Goal: Find specific page/section

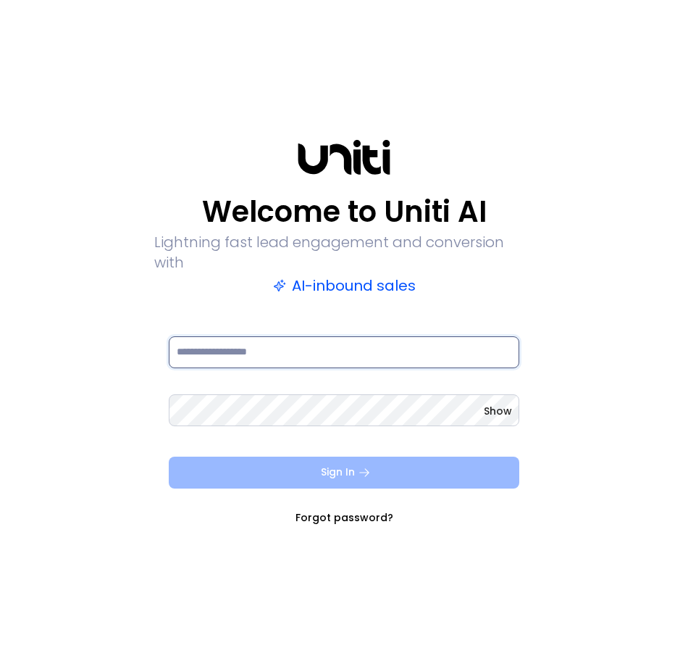
type input "**********"
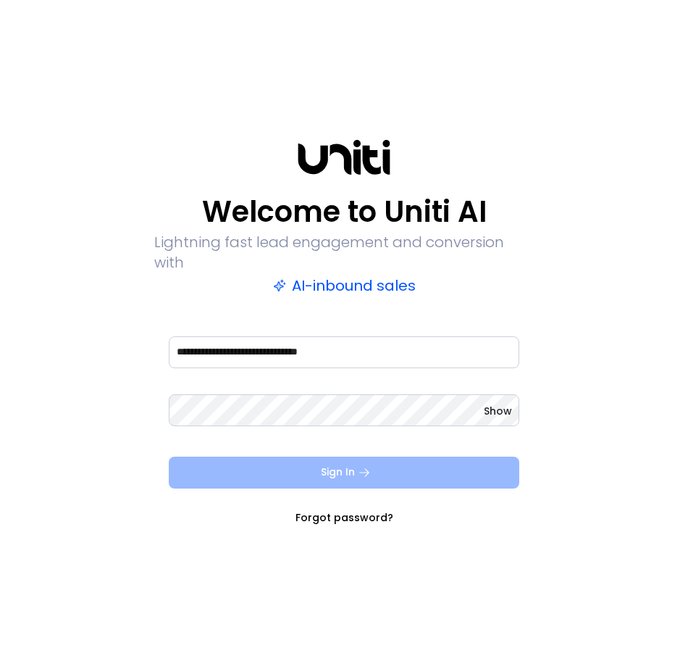
click at [360, 466] on icon "submit" at bounding box center [364, 472] width 13 height 13
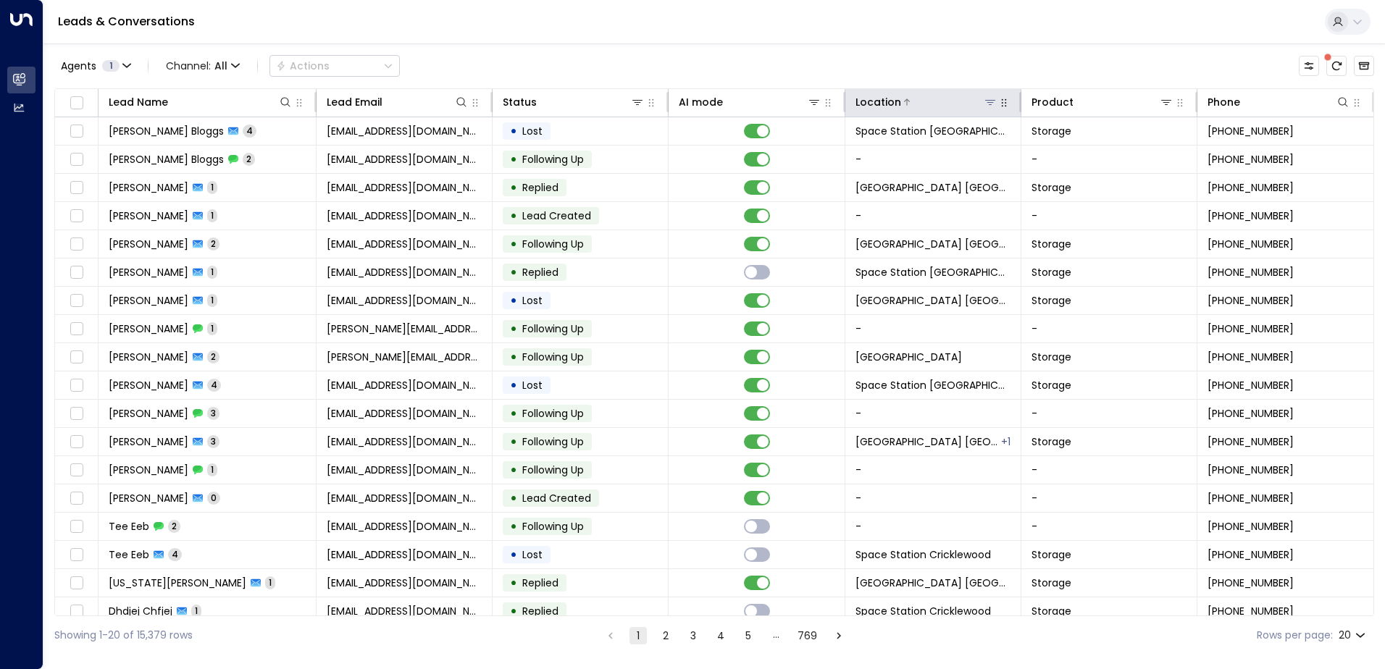
click at [987, 102] on icon at bounding box center [990, 102] width 10 height 5
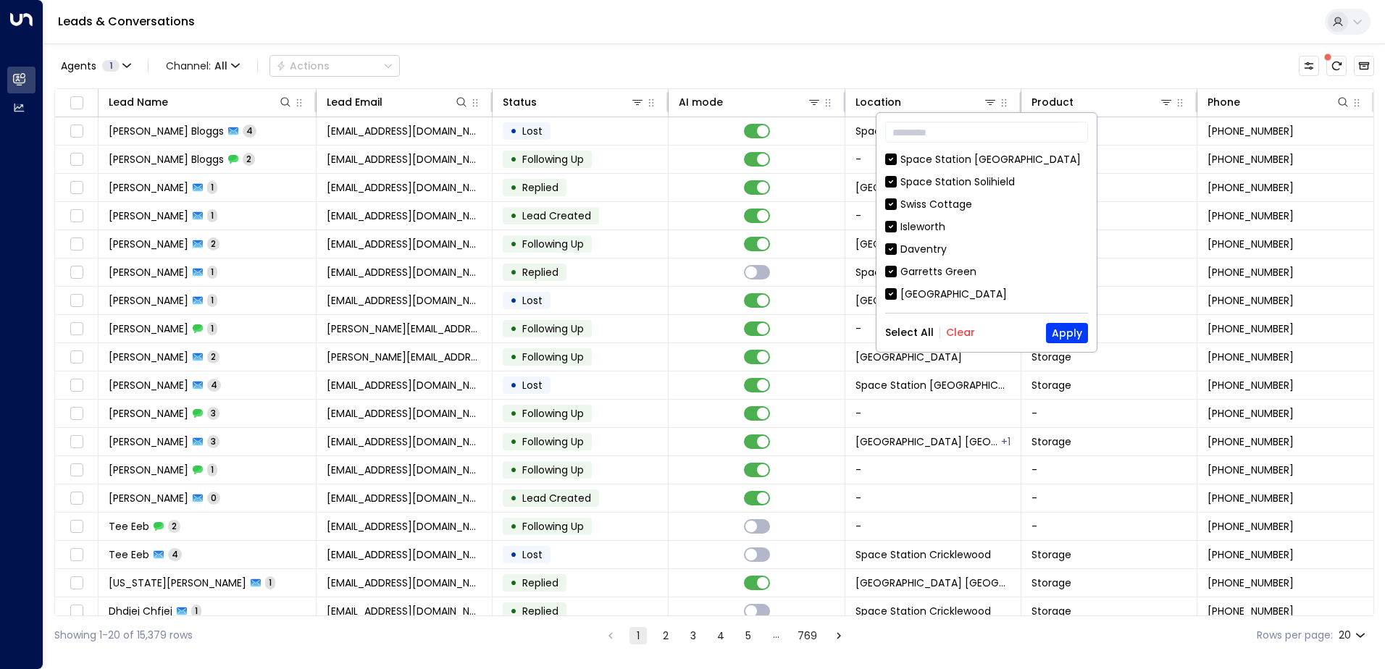
click at [951, 330] on button "Clear" at bounding box center [960, 333] width 29 height 12
click at [1000, 131] on input "text" at bounding box center [986, 132] width 203 height 27
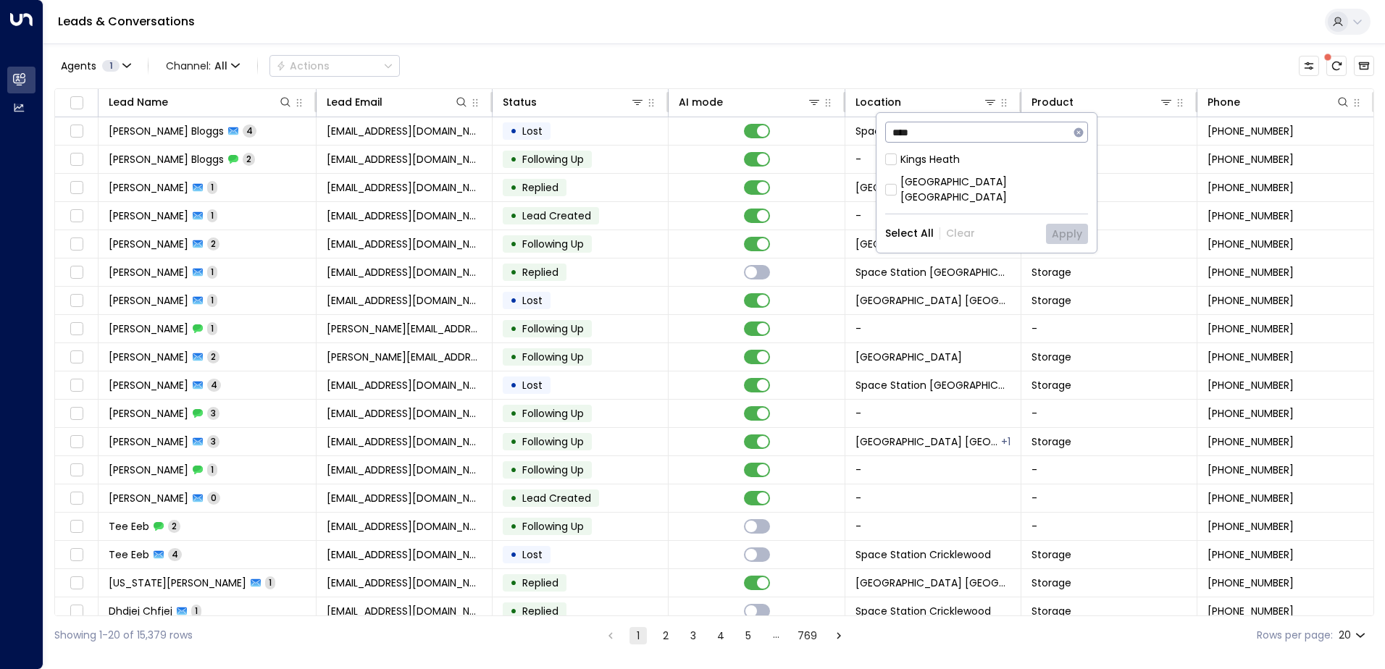
type input "****"
click at [1023, 173] on div "[GEOGRAPHIC_DATA] [GEOGRAPHIC_DATA]" at bounding box center [986, 178] width 203 height 53
click at [1021, 175] on div "[GEOGRAPHIC_DATA] [GEOGRAPHIC_DATA]" at bounding box center [994, 190] width 188 height 30
click at [1079, 224] on button "Apply" at bounding box center [1067, 234] width 42 height 20
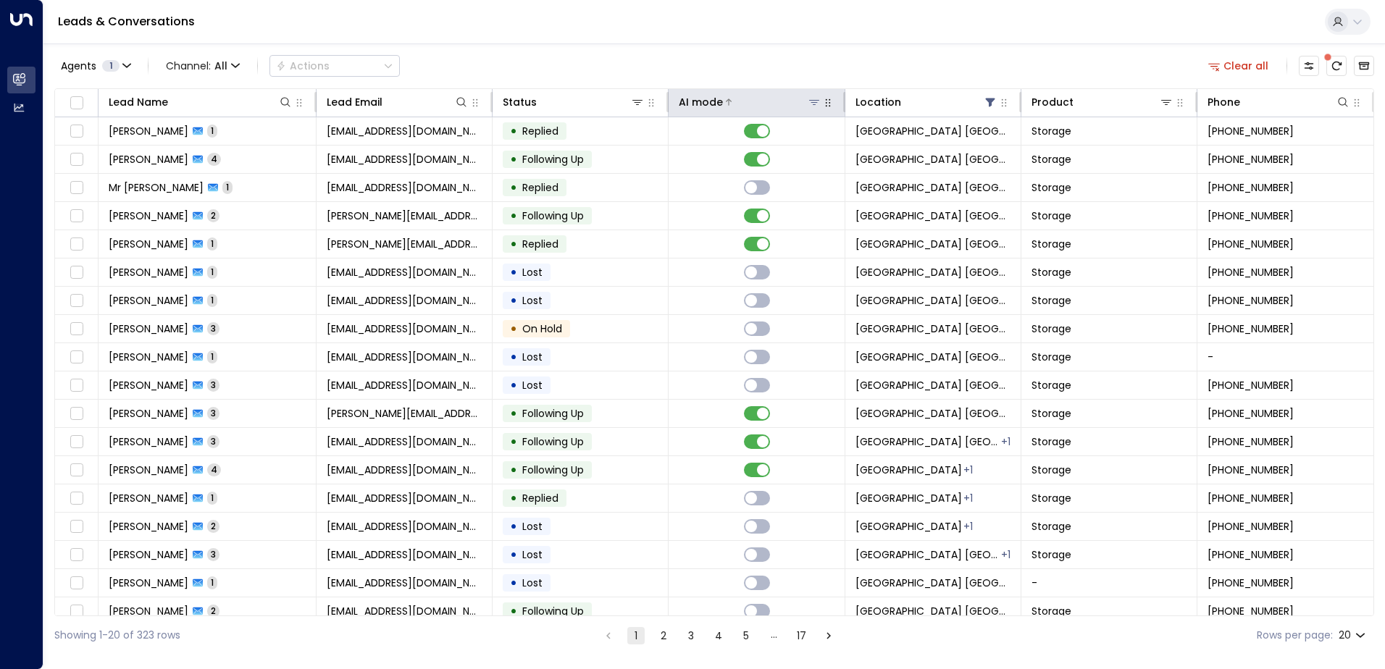
click at [766, 101] on div at bounding box center [772, 102] width 98 height 14
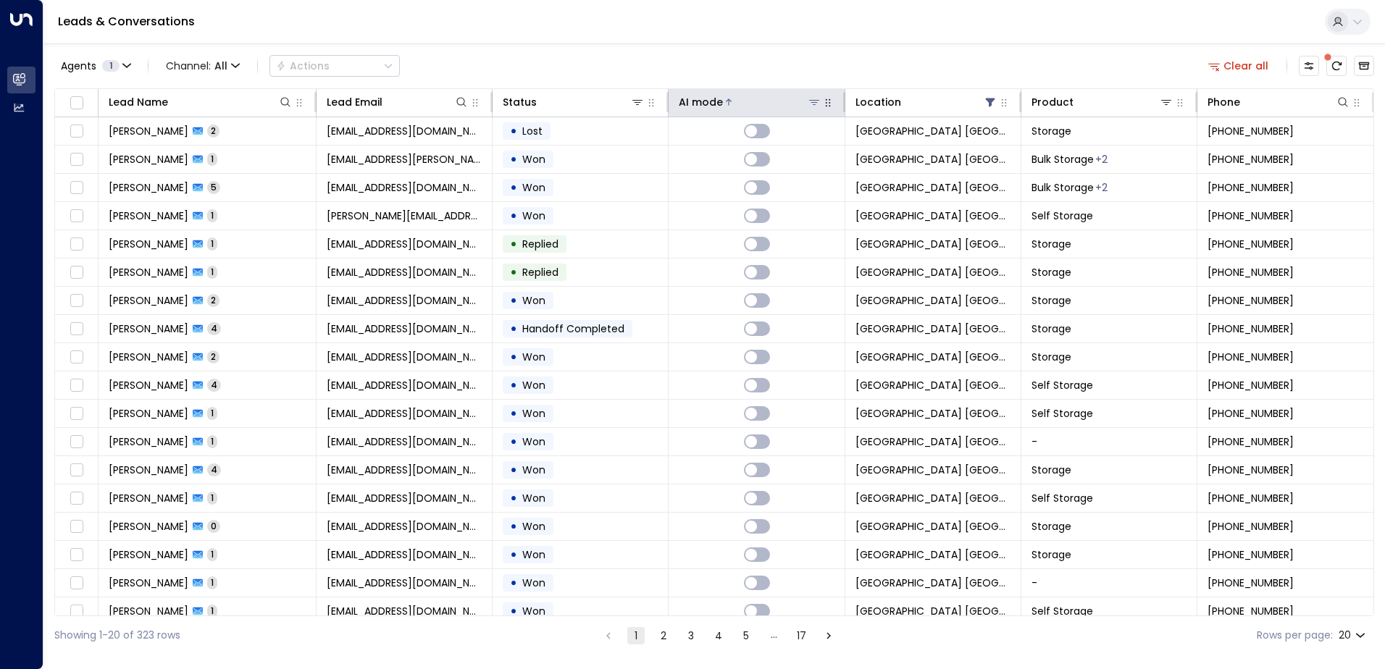
click at [758, 109] on div at bounding box center [772, 102] width 98 height 14
